Goal: Check status: Check status

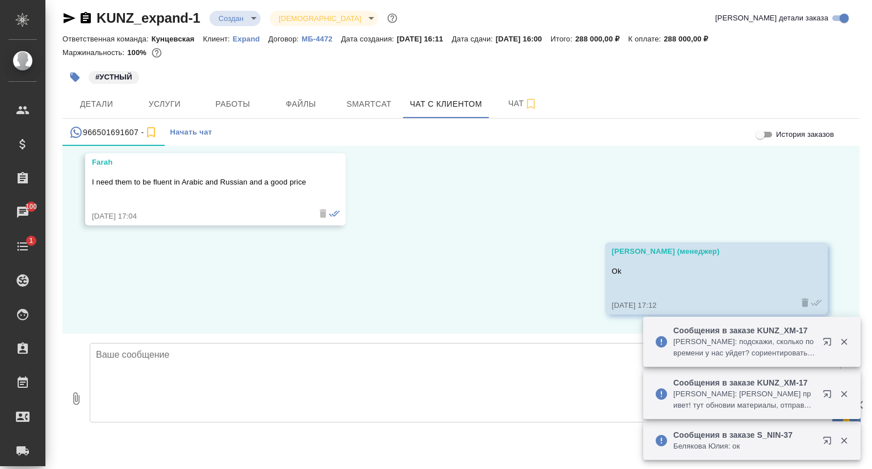
scroll to position [1753, 0]
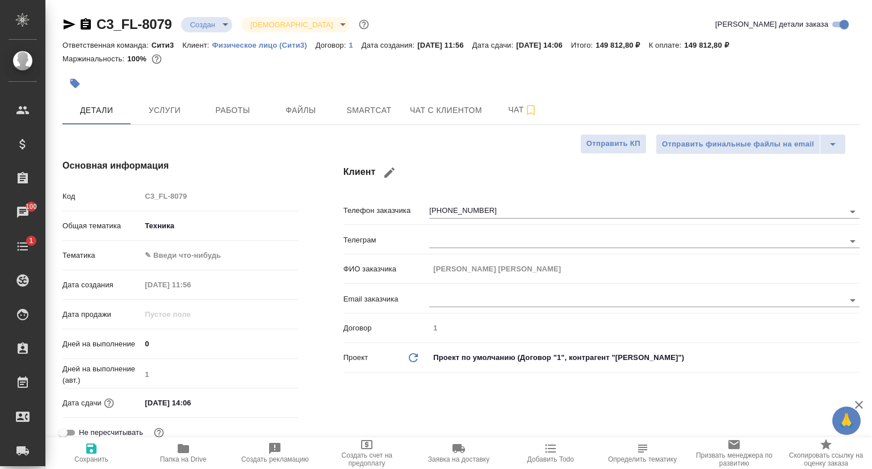
select select "RU"
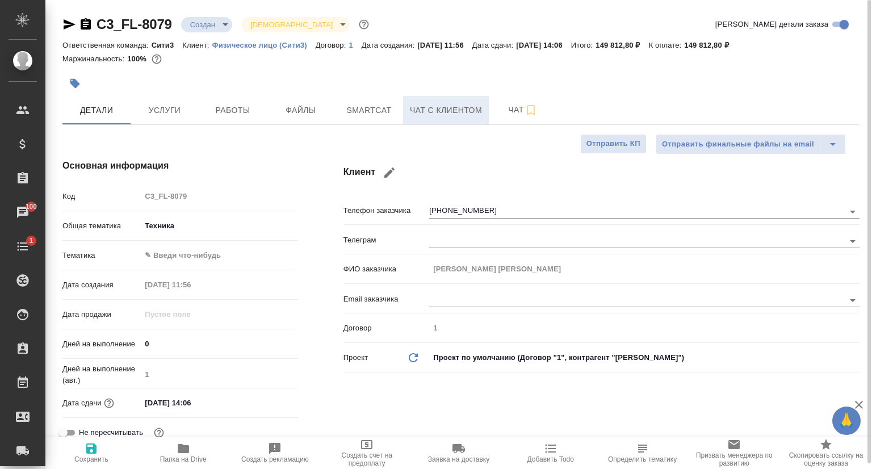
click at [450, 107] on span "Чат с клиентом" at bounding box center [446, 110] width 72 height 14
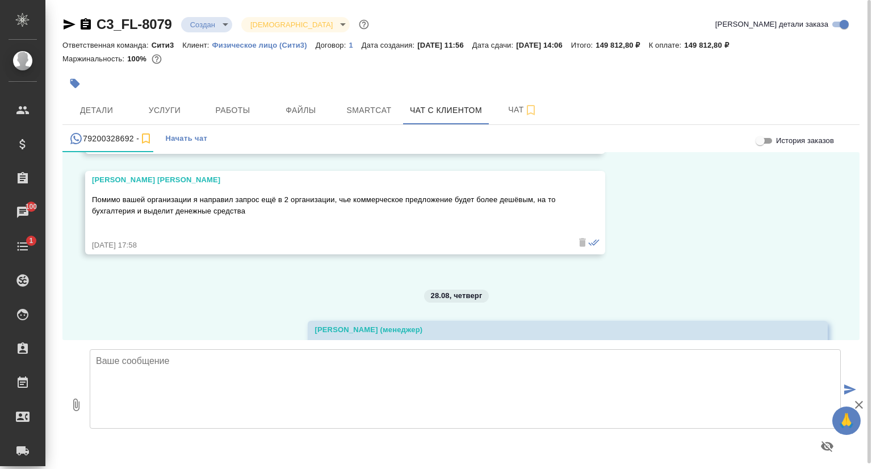
scroll to position [1235, 0]
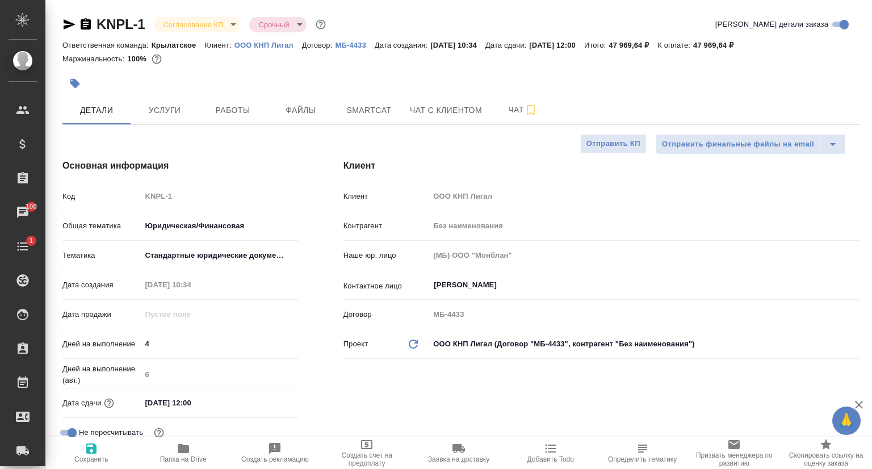
select select "RU"
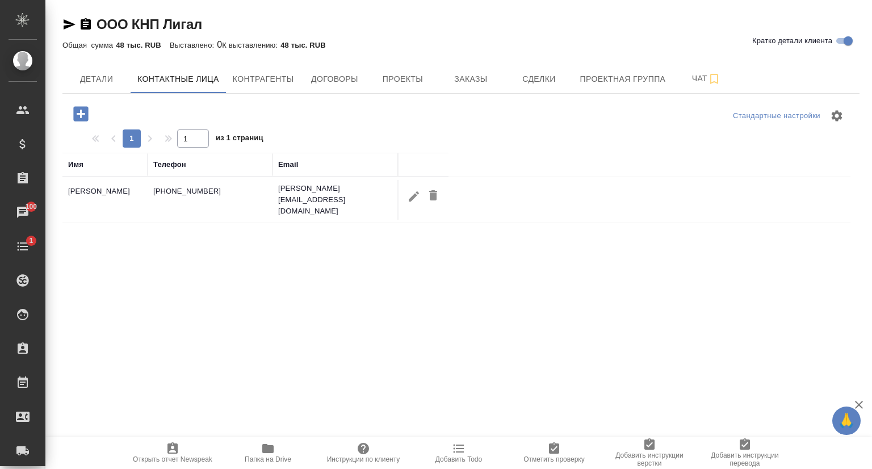
select select "RU"
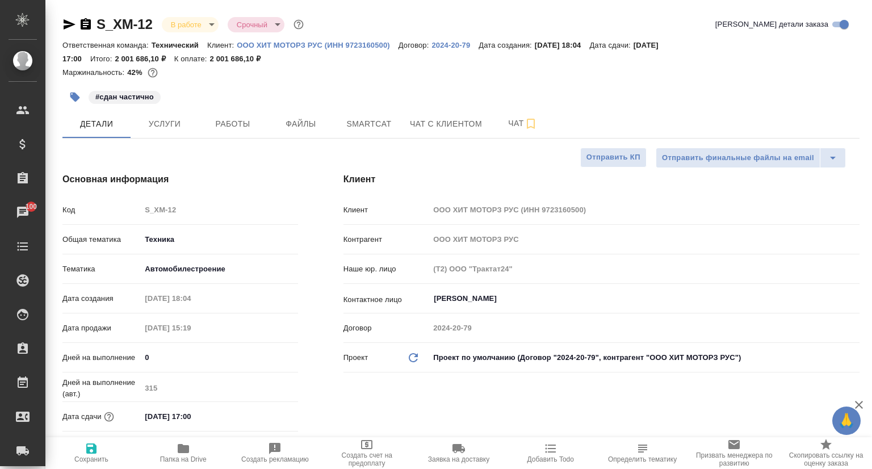
select select "RU"
